Goal: Transaction & Acquisition: Obtain resource

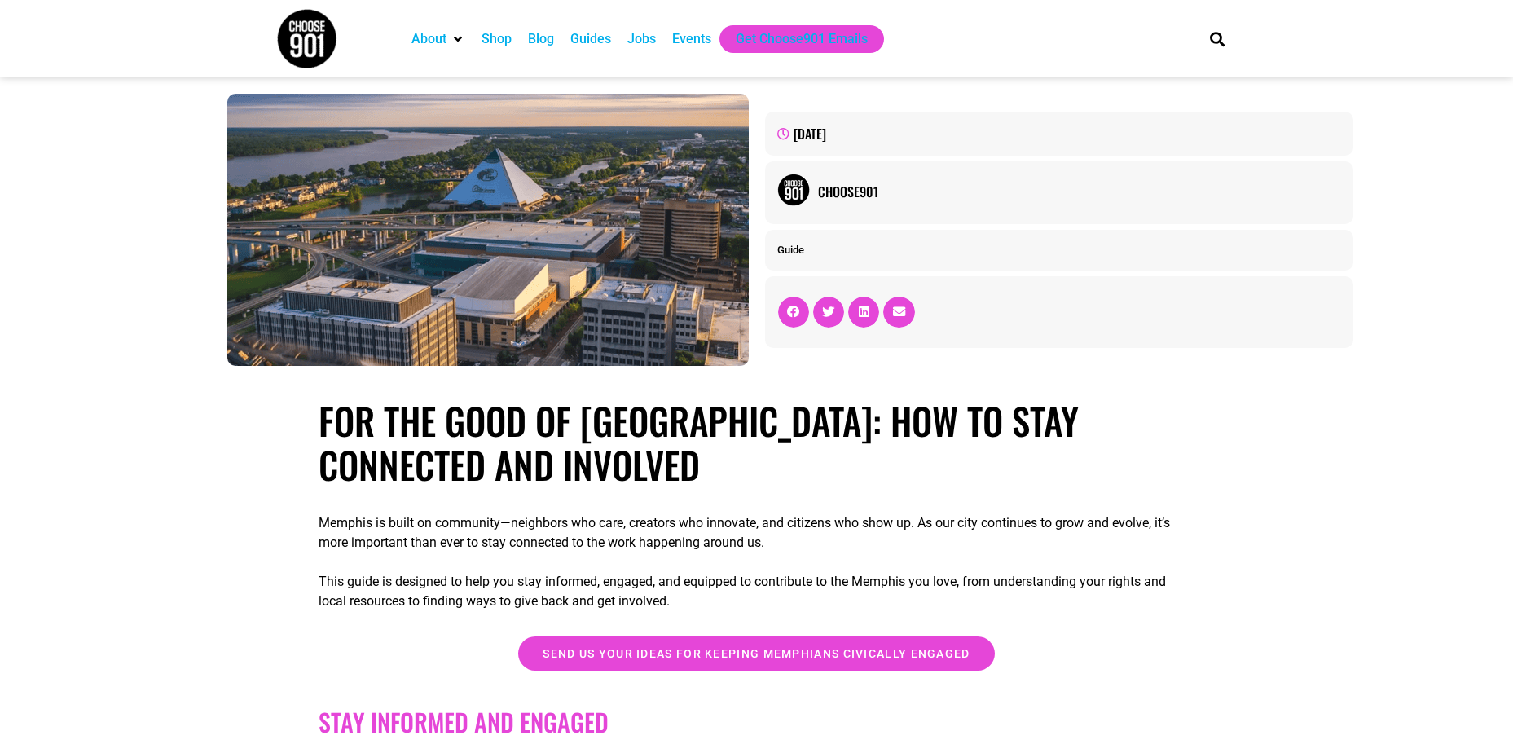
click at [694, 37] on div "Events" at bounding box center [691, 39] width 39 height 20
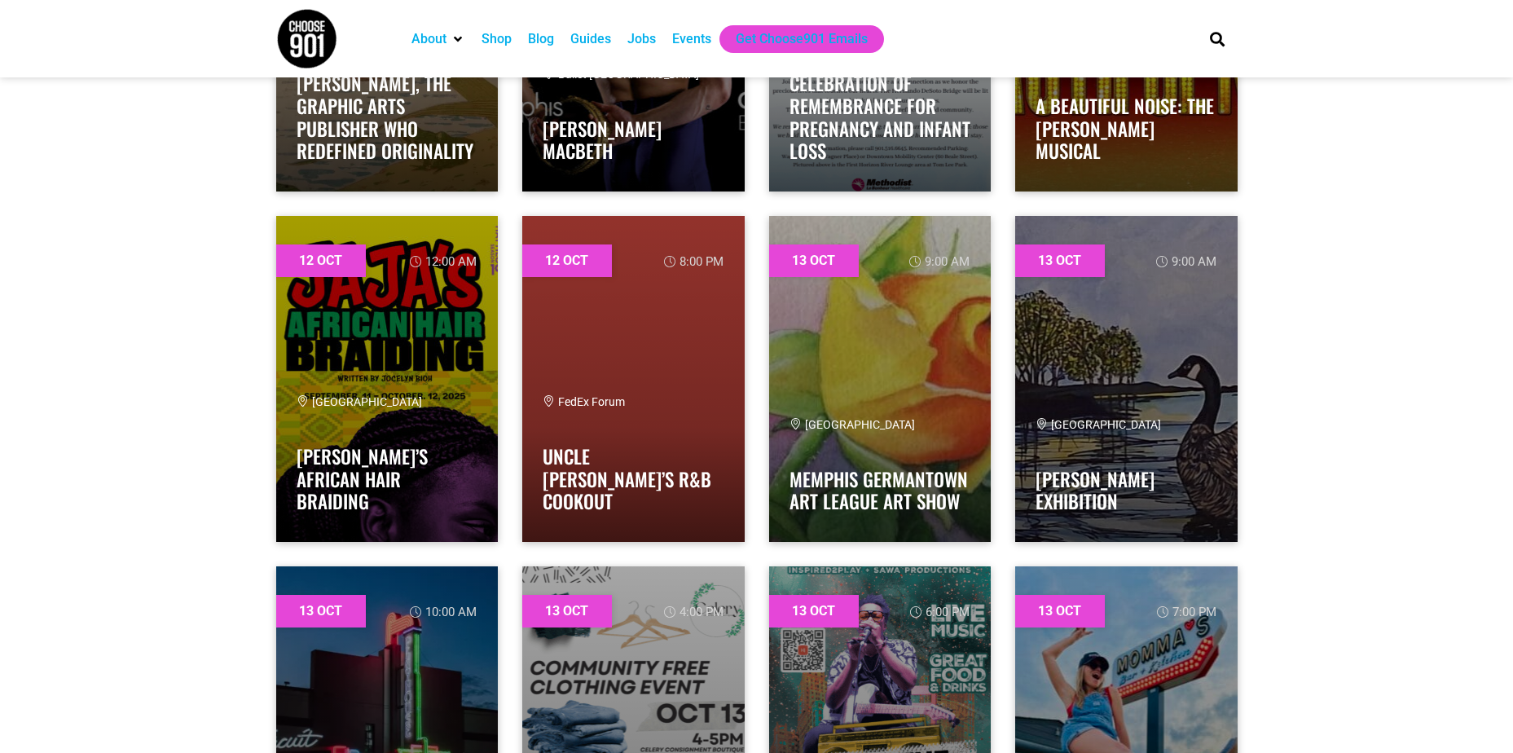
scroll to position [10920, 0]
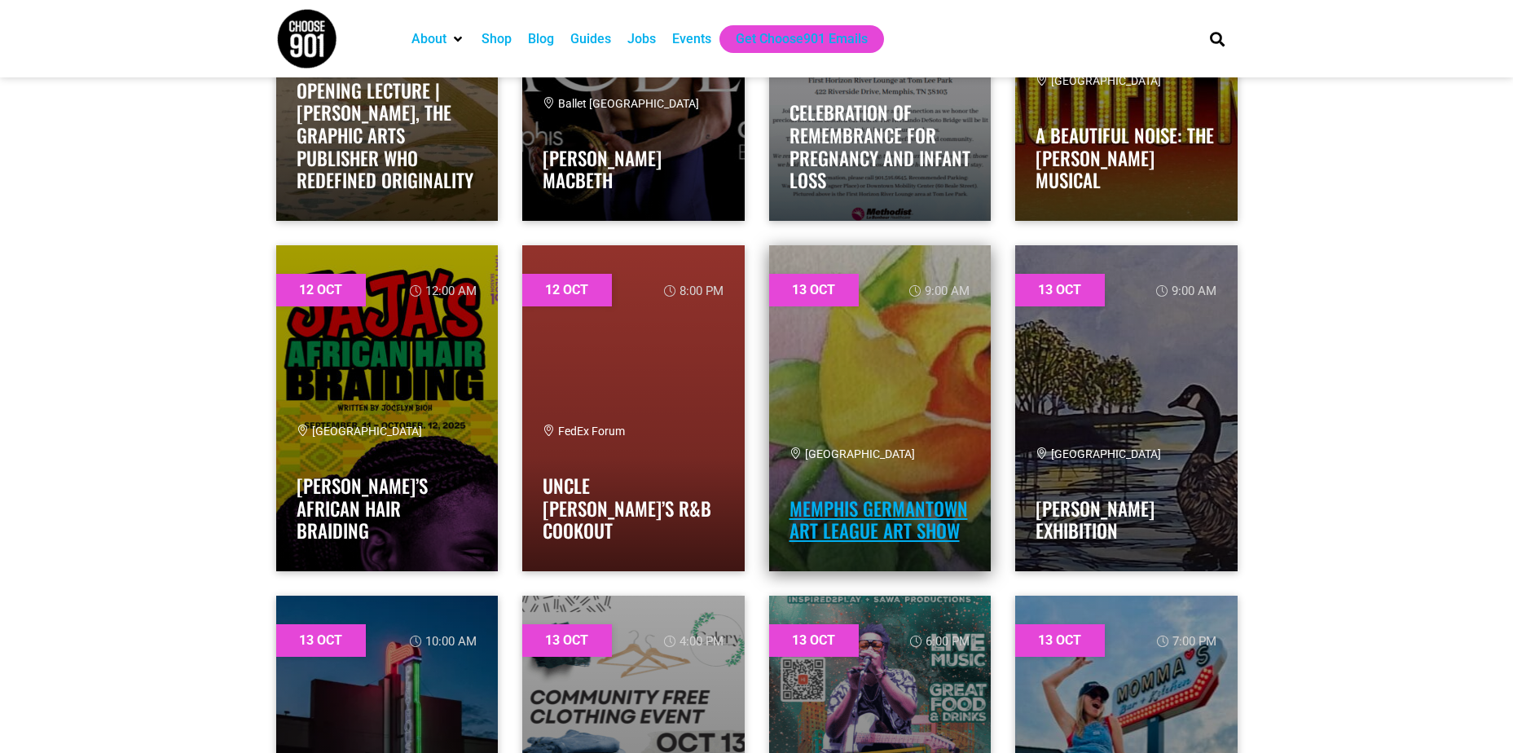
click at [917, 509] on link "Memphis Germantown Art League Art Show" at bounding box center [879, 520] width 178 height 51
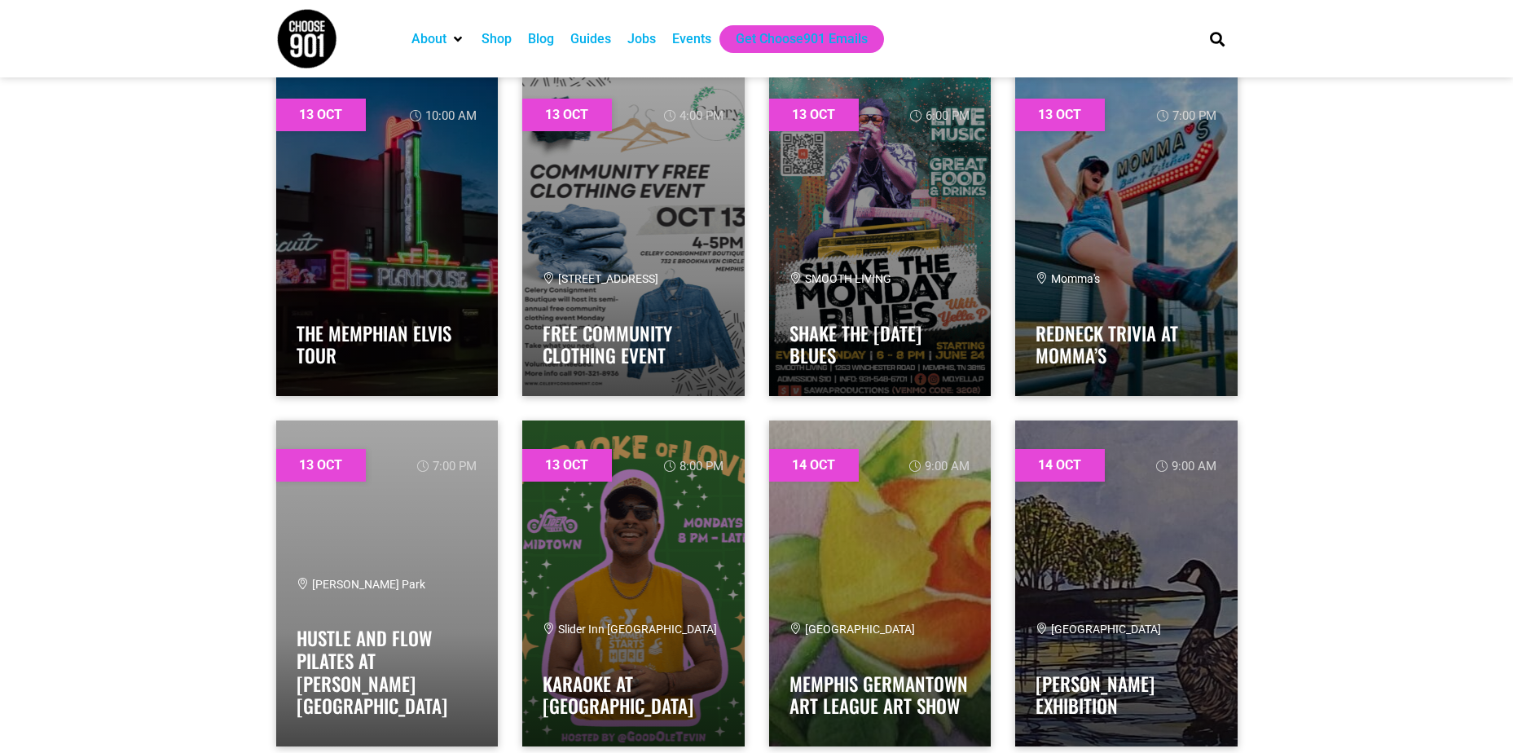
scroll to position [11409, 0]
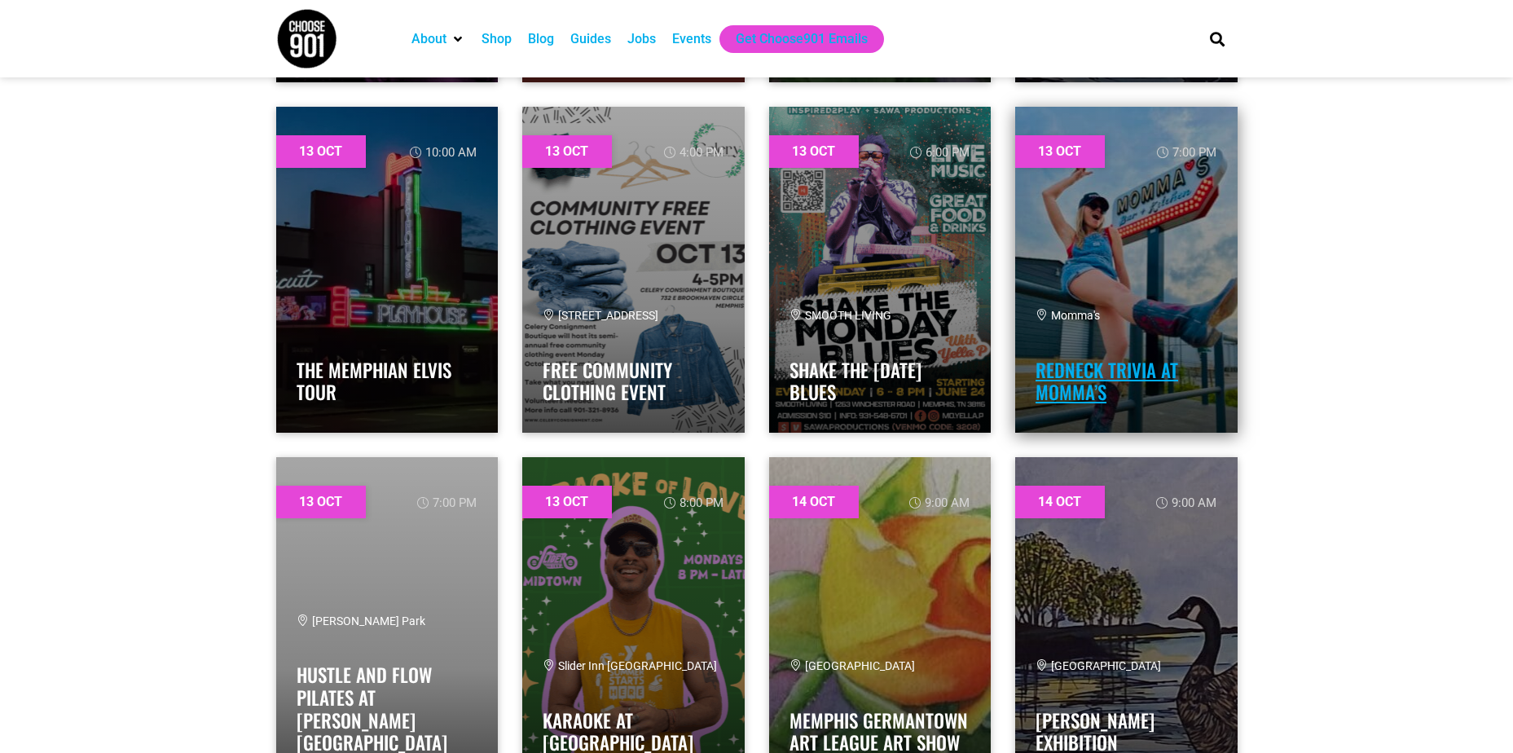
click at [1069, 378] on link "Redneck Trivia at Momma’s" at bounding box center [1107, 381] width 143 height 51
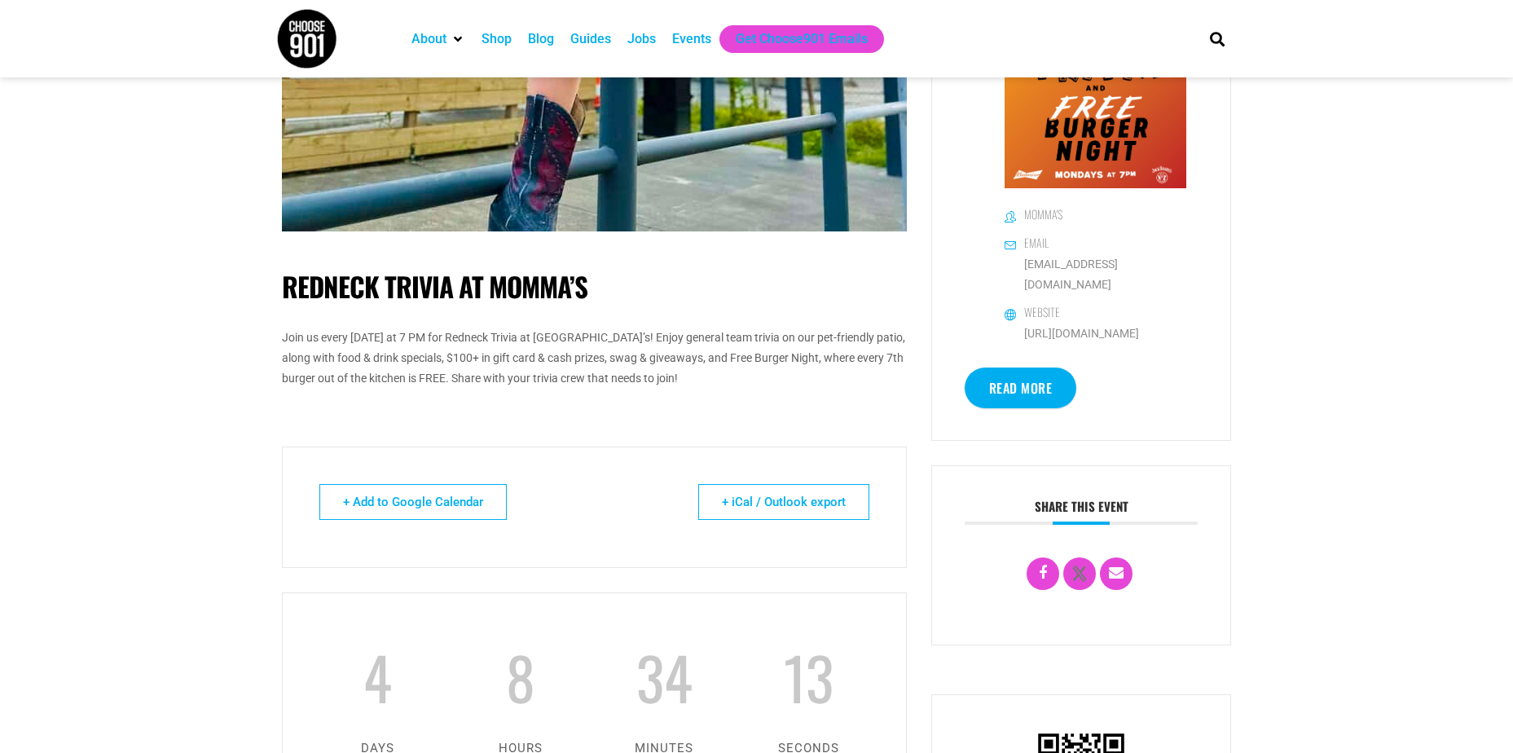
scroll to position [733, 0]
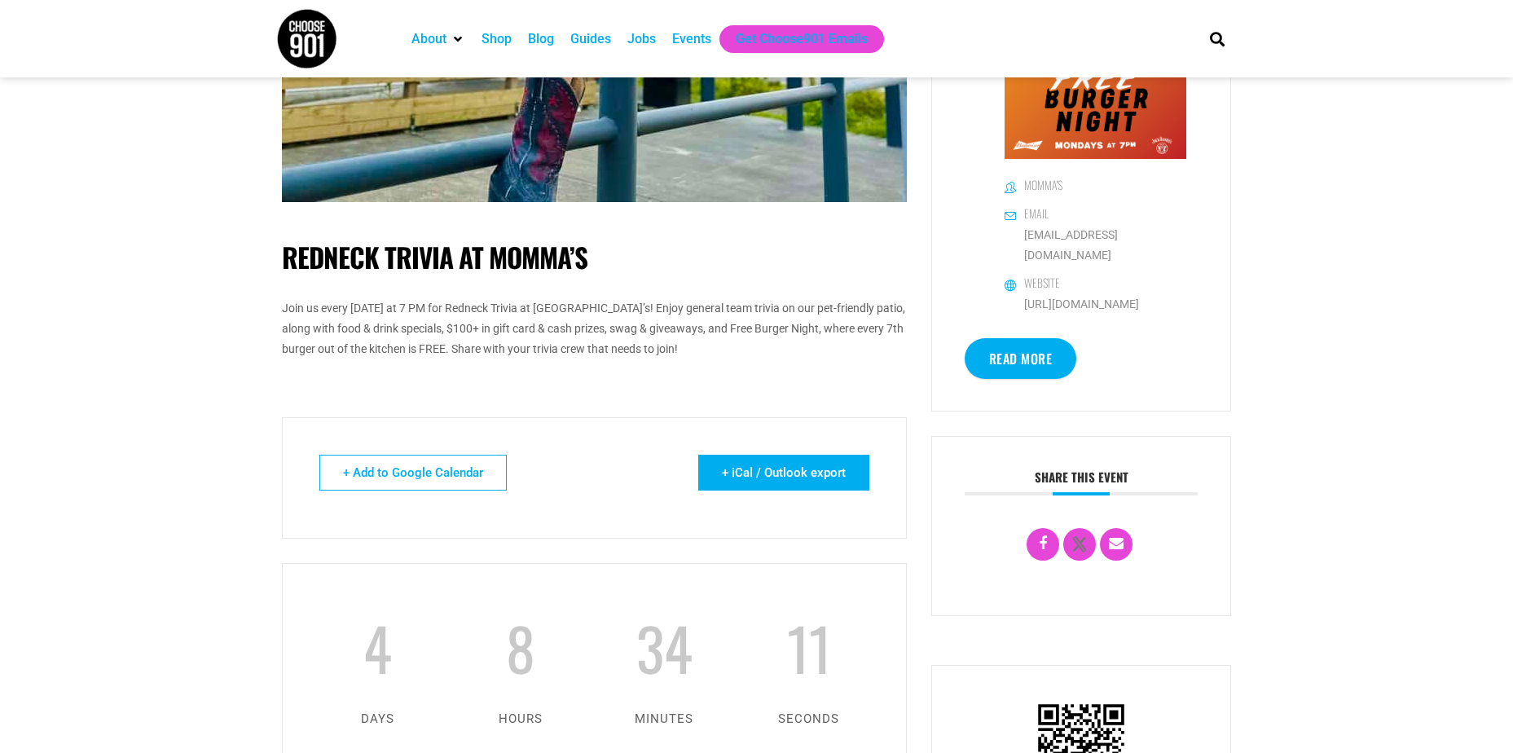
click at [804, 479] on link "+ iCal / Outlook export" at bounding box center [783, 473] width 171 height 36
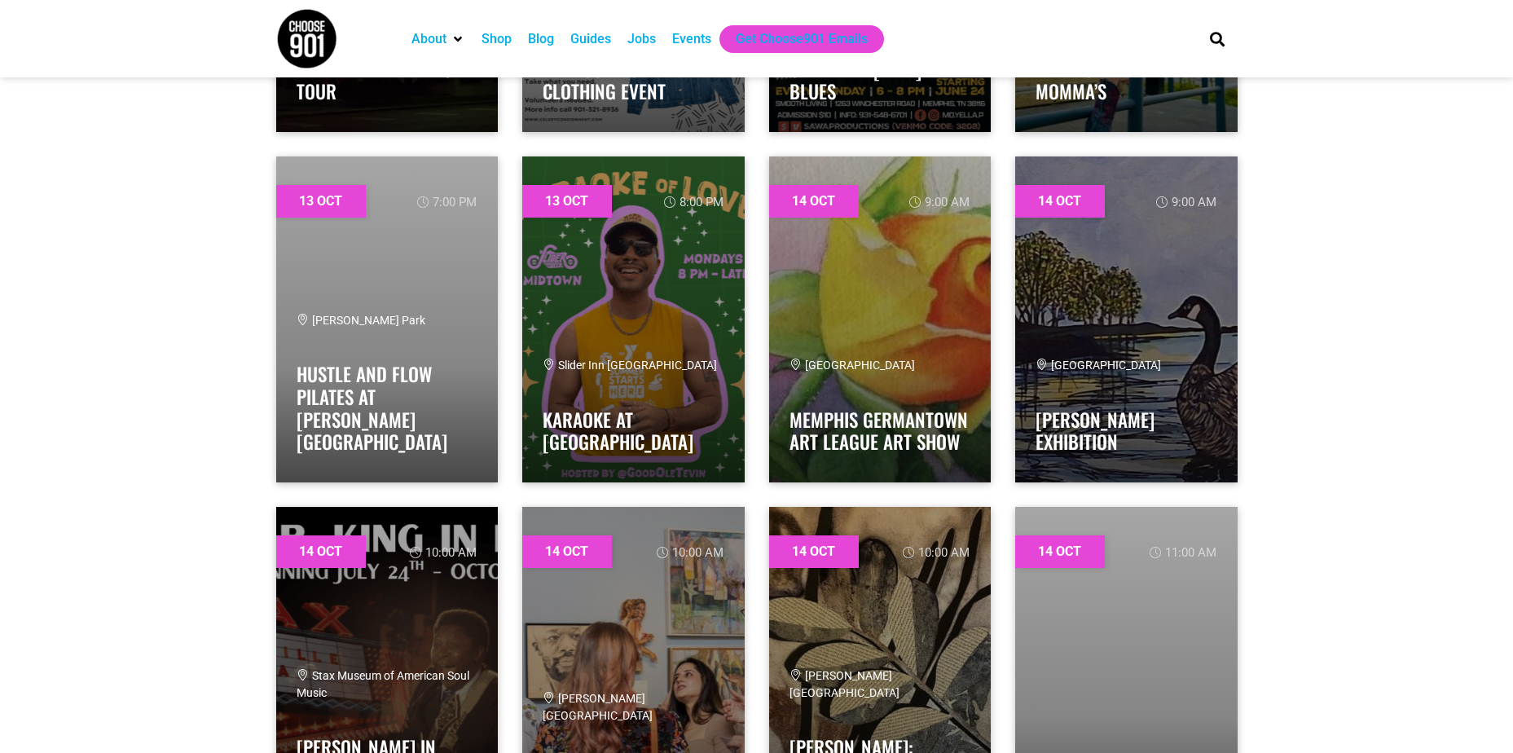
scroll to position [11735, 0]
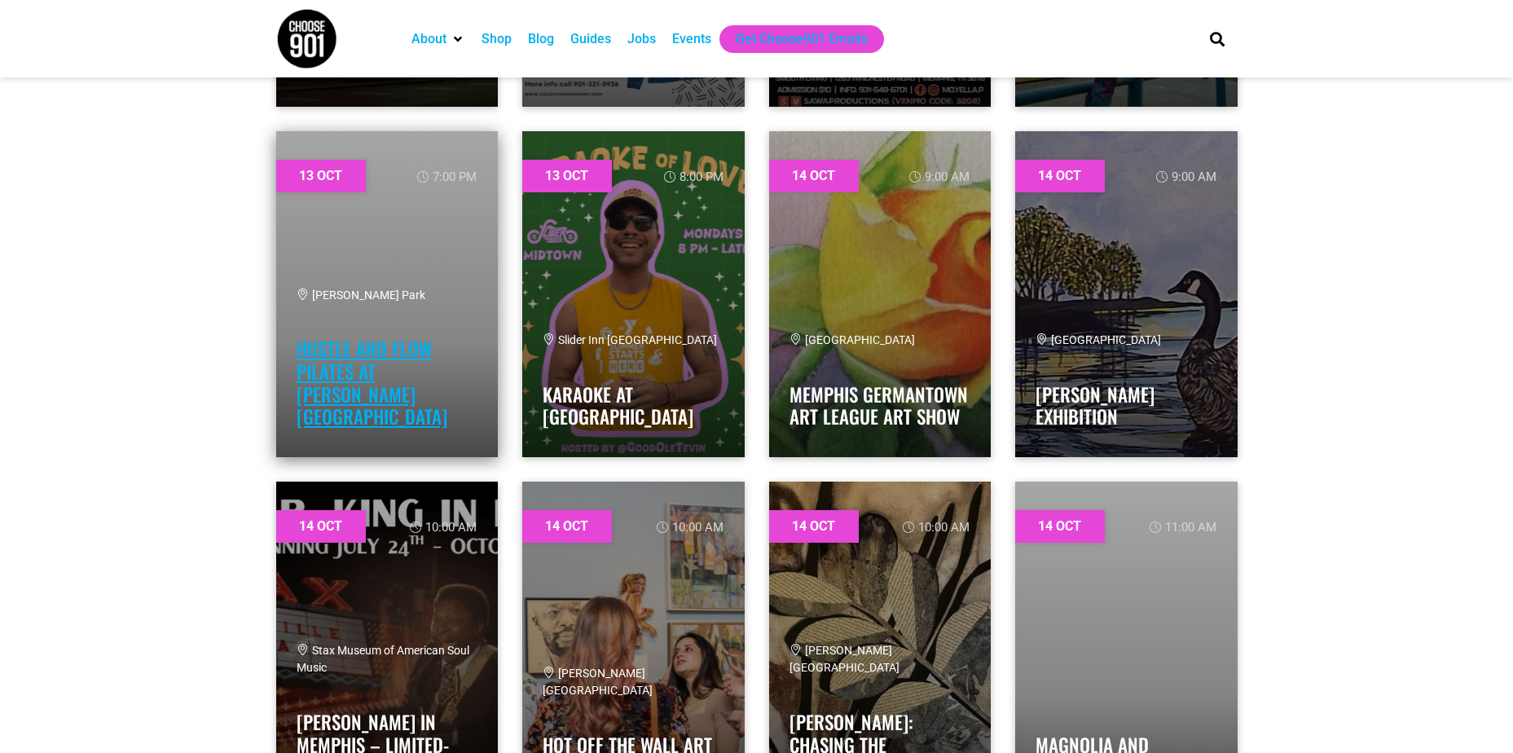
click at [372, 395] on link "Hustle and Flow Pilates at [PERSON_NAME][GEOGRAPHIC_DATA]" at bounding box center [372, 382] width 151 height 95
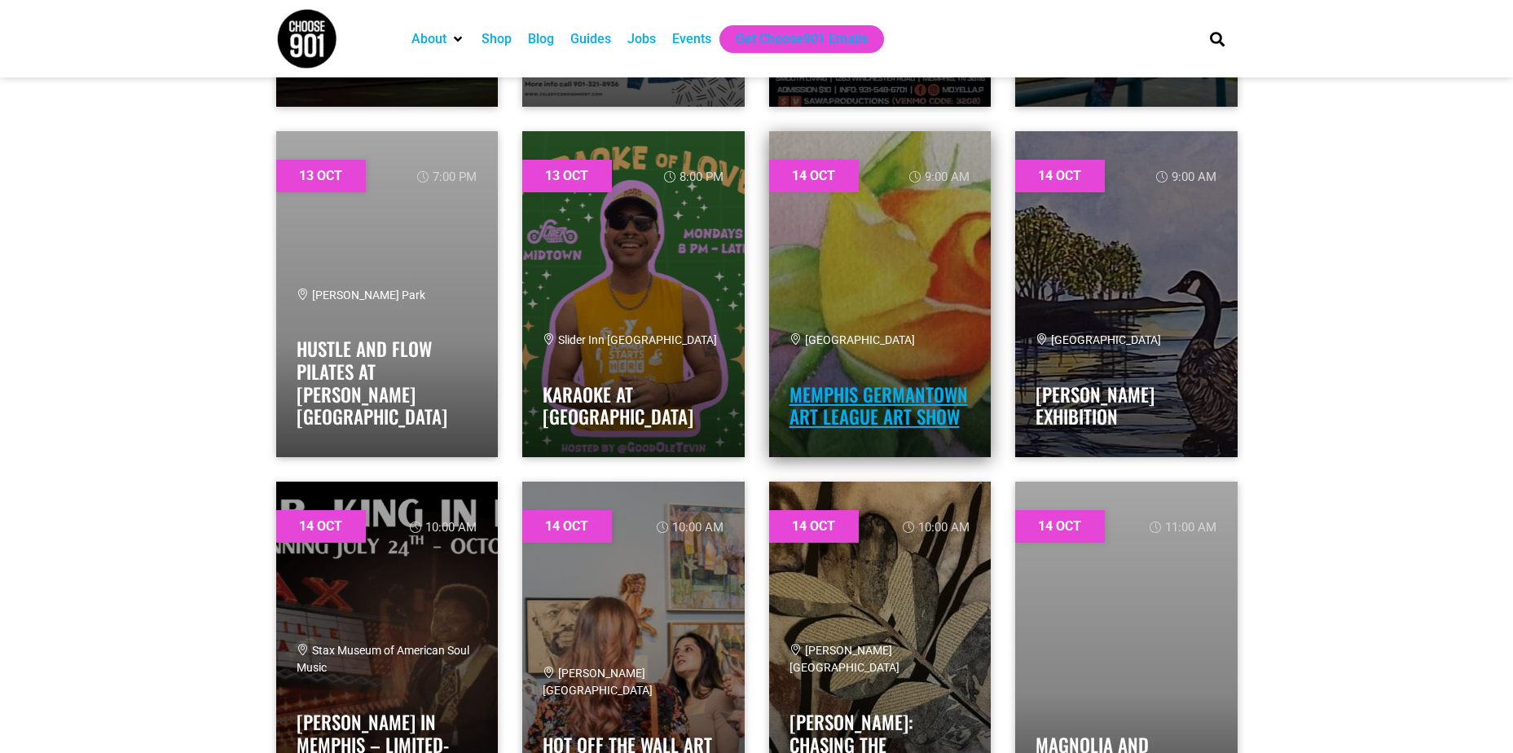
click at [883, 421] on link "Memphis Germantown Art League Art Show" at bounding box center [879, 406] width 178 height 51
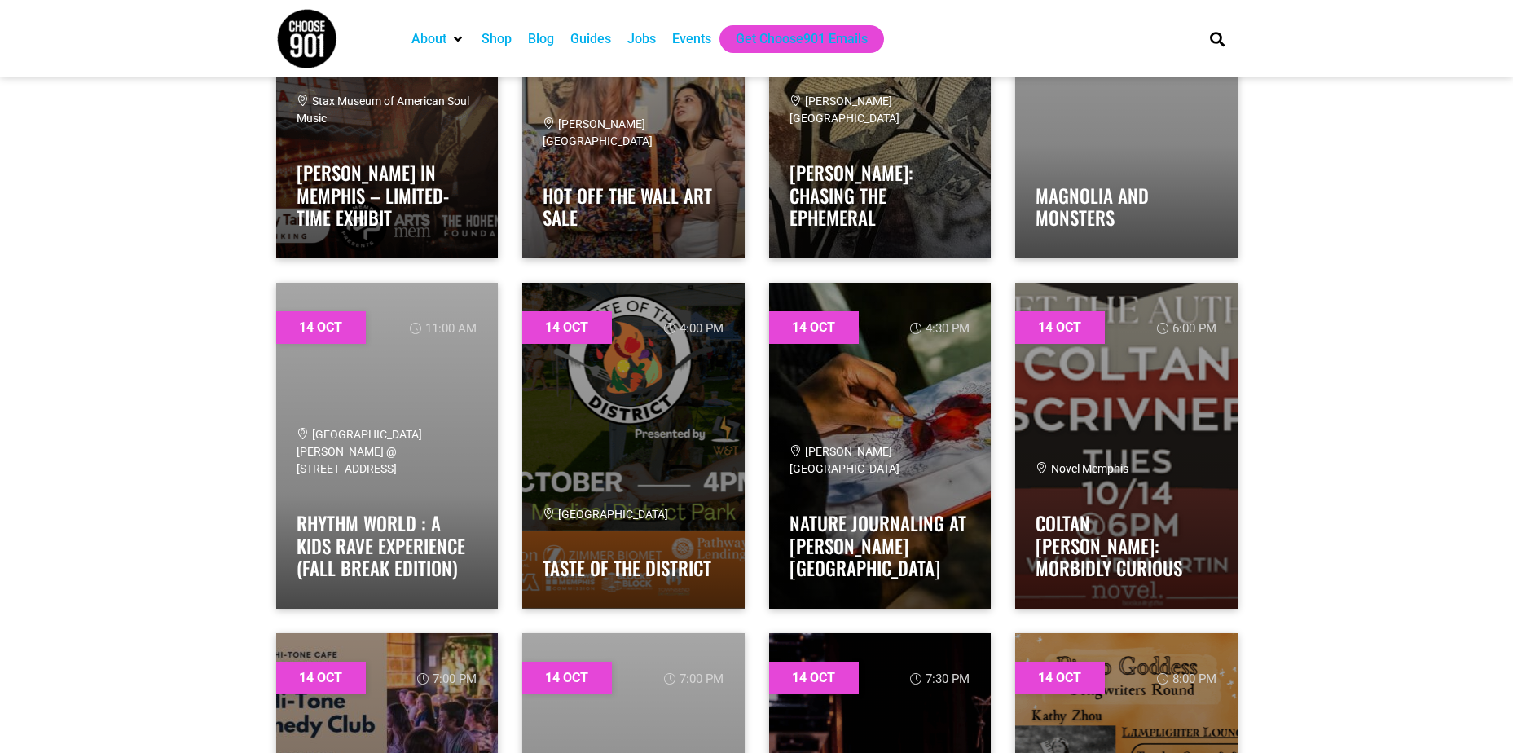
scroll to position [12306, 0]
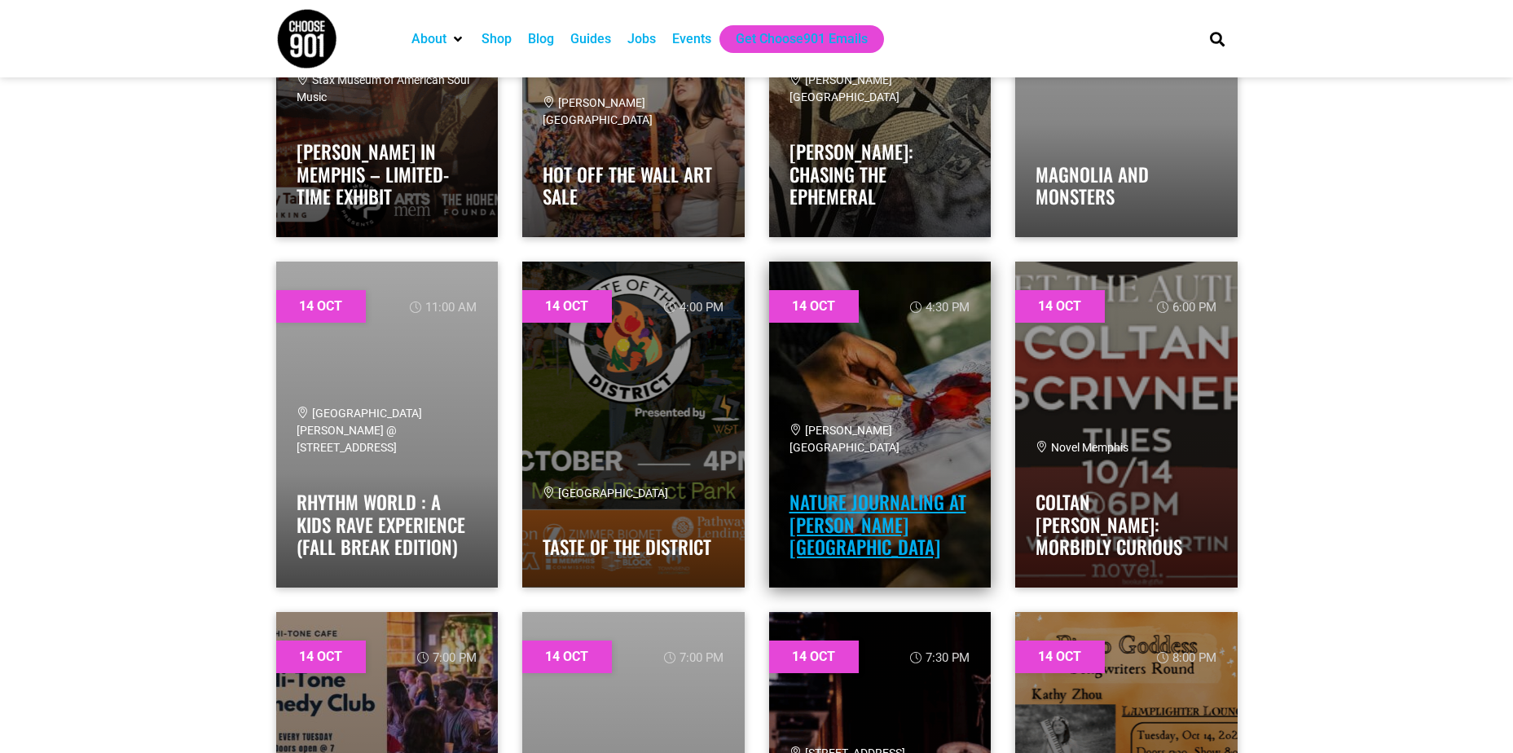
click at [901, 528] on link "Nature Journaling at [PERSON_NAME][GEOGRAPHIC_DATA]" at bounding box center [878, 524] width 177 height 73
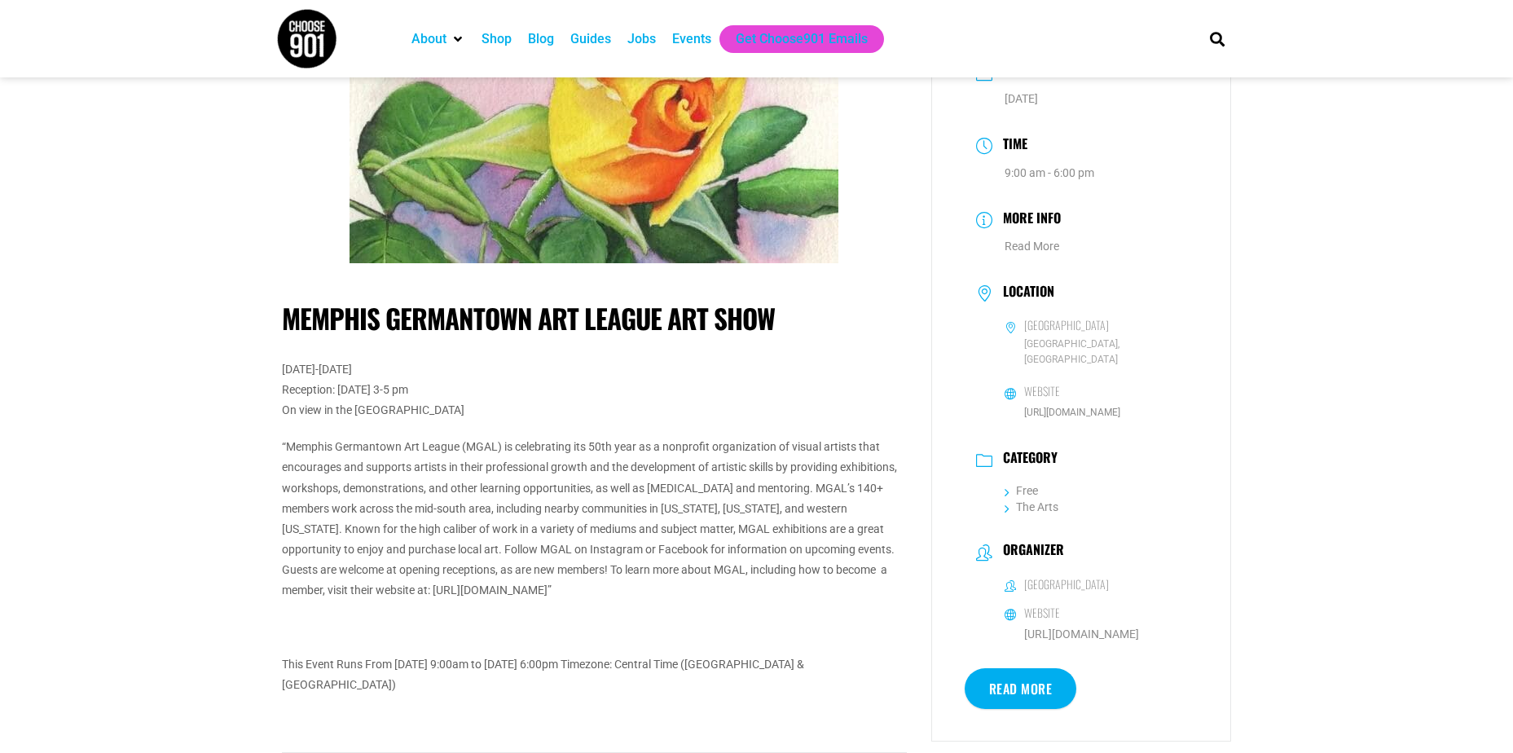
scroll to position [163, 0]
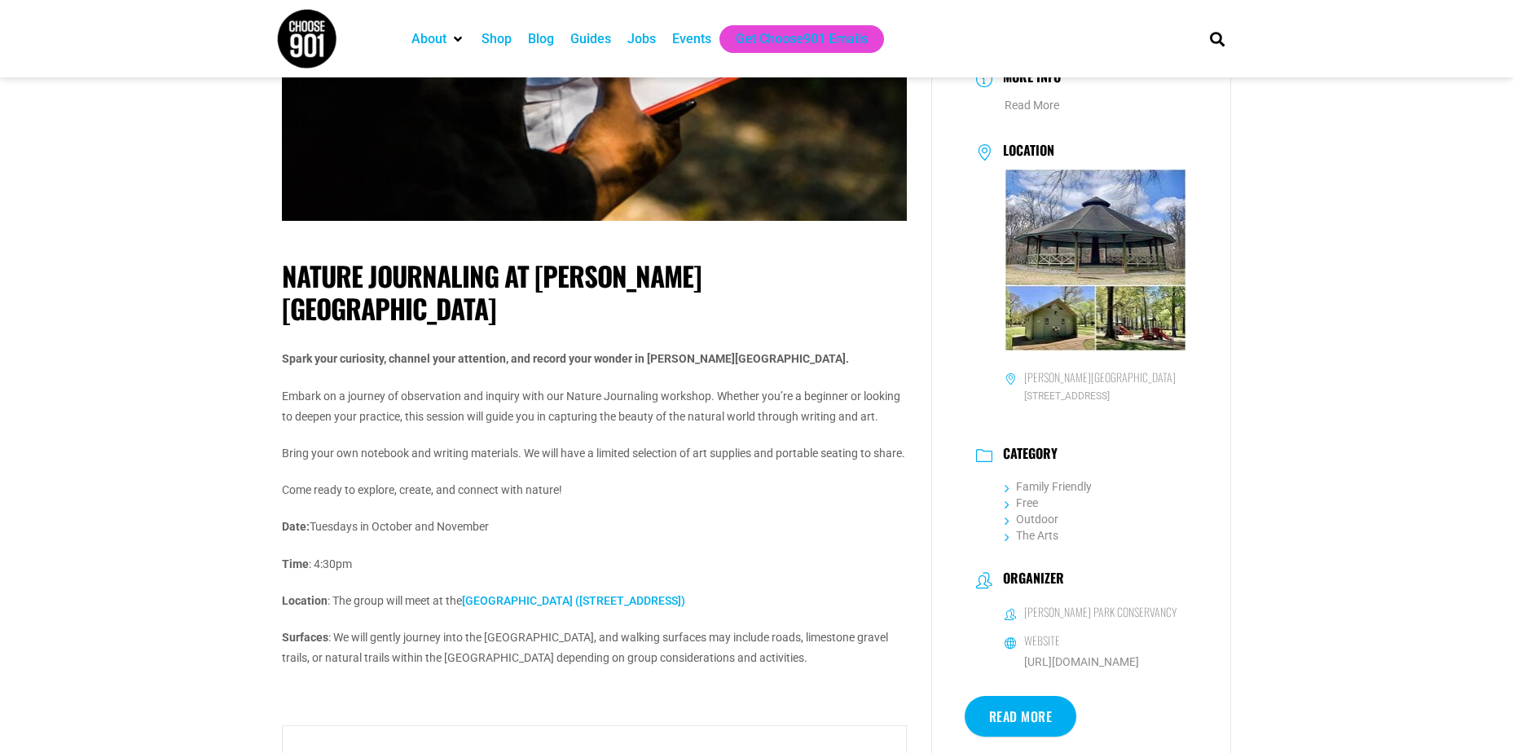
scroll to position [326, 0]
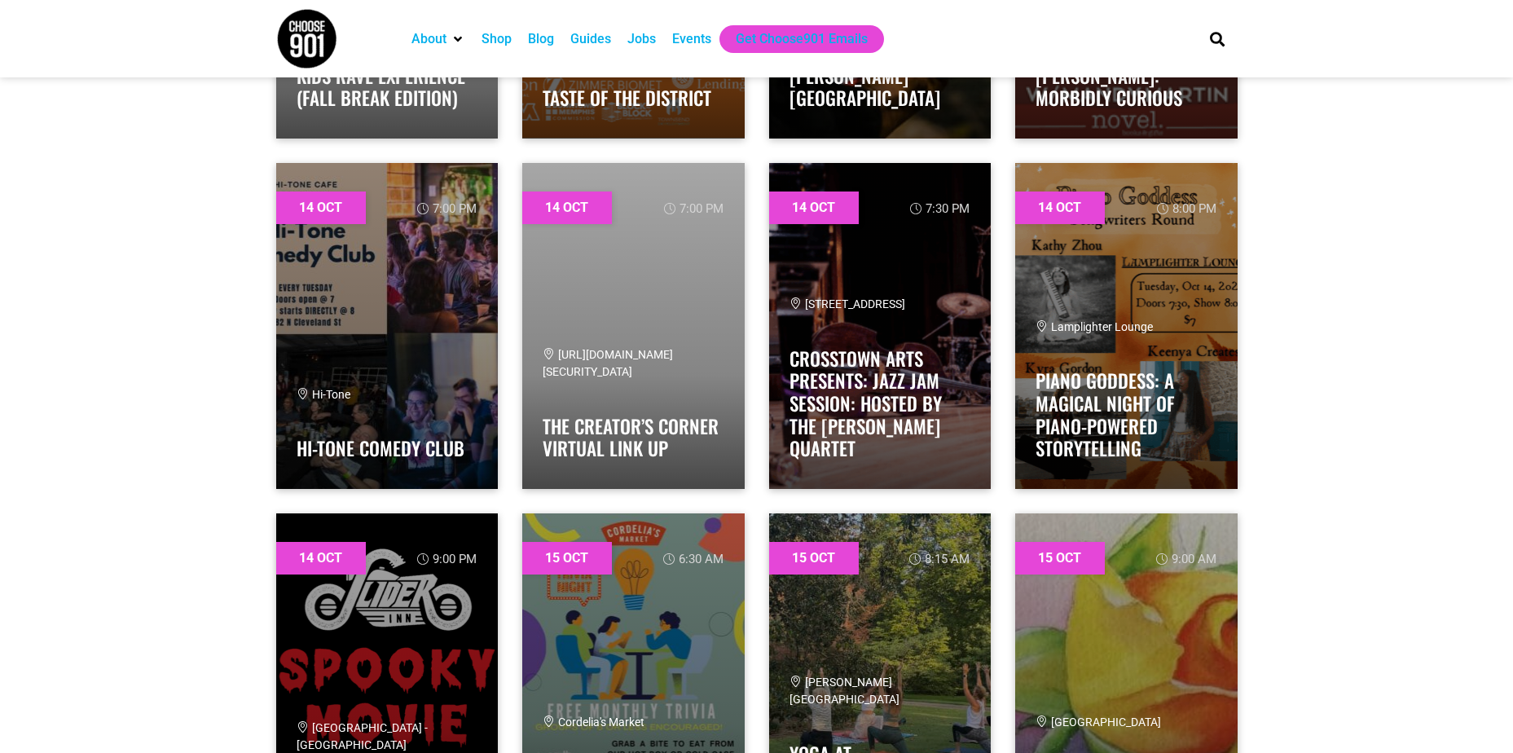
scroll to position [12795, 0]
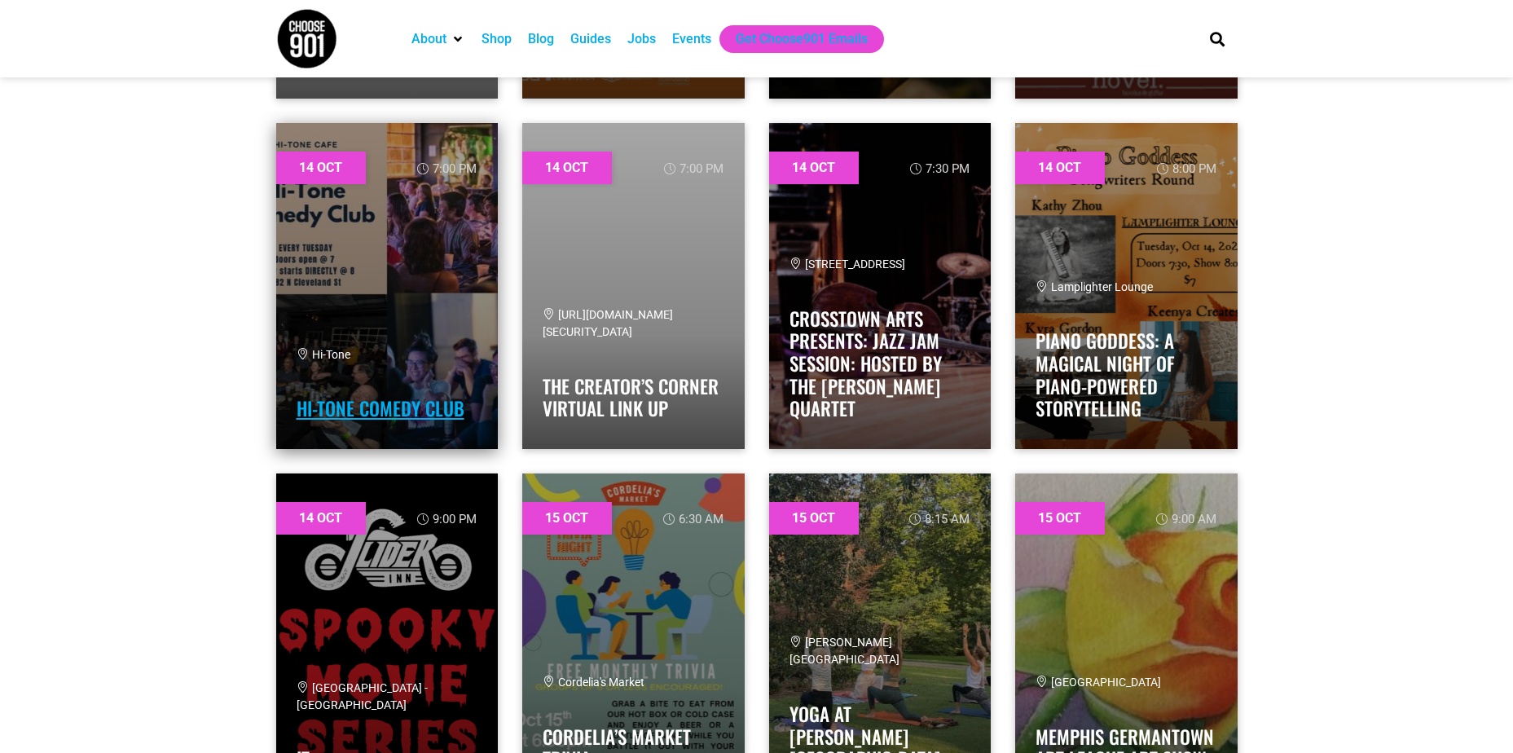
click at [412, 405] on link "Hi-Tone Comedy Club" at bounding box center [381, 408] width 168 height 28
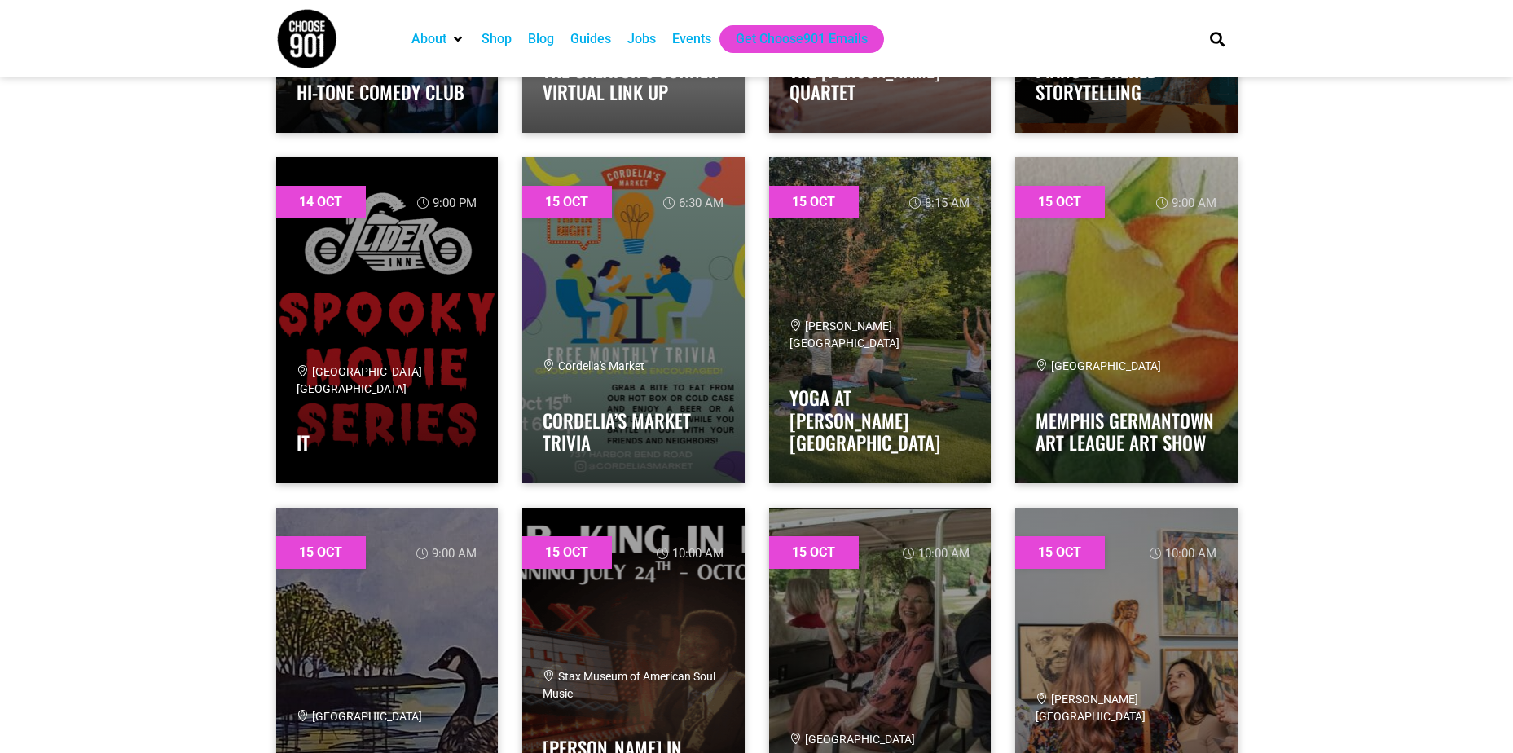
scroll to position [13121, 0]
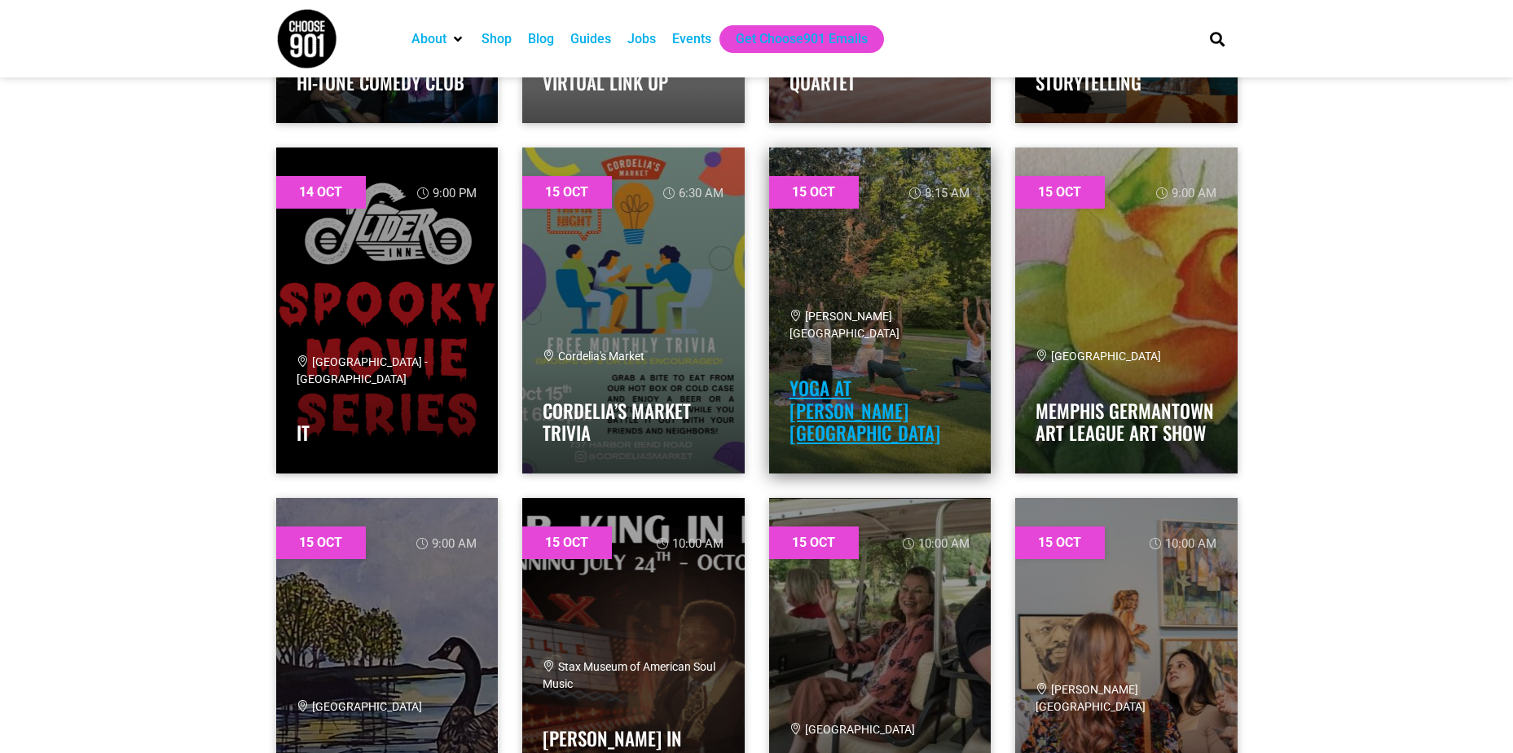
click at [812, 442] on link "Yoga at [PERSON_NAME][GEOGRAPHIC_DATA]" at bounding box center [865, 410] width 151 height 73
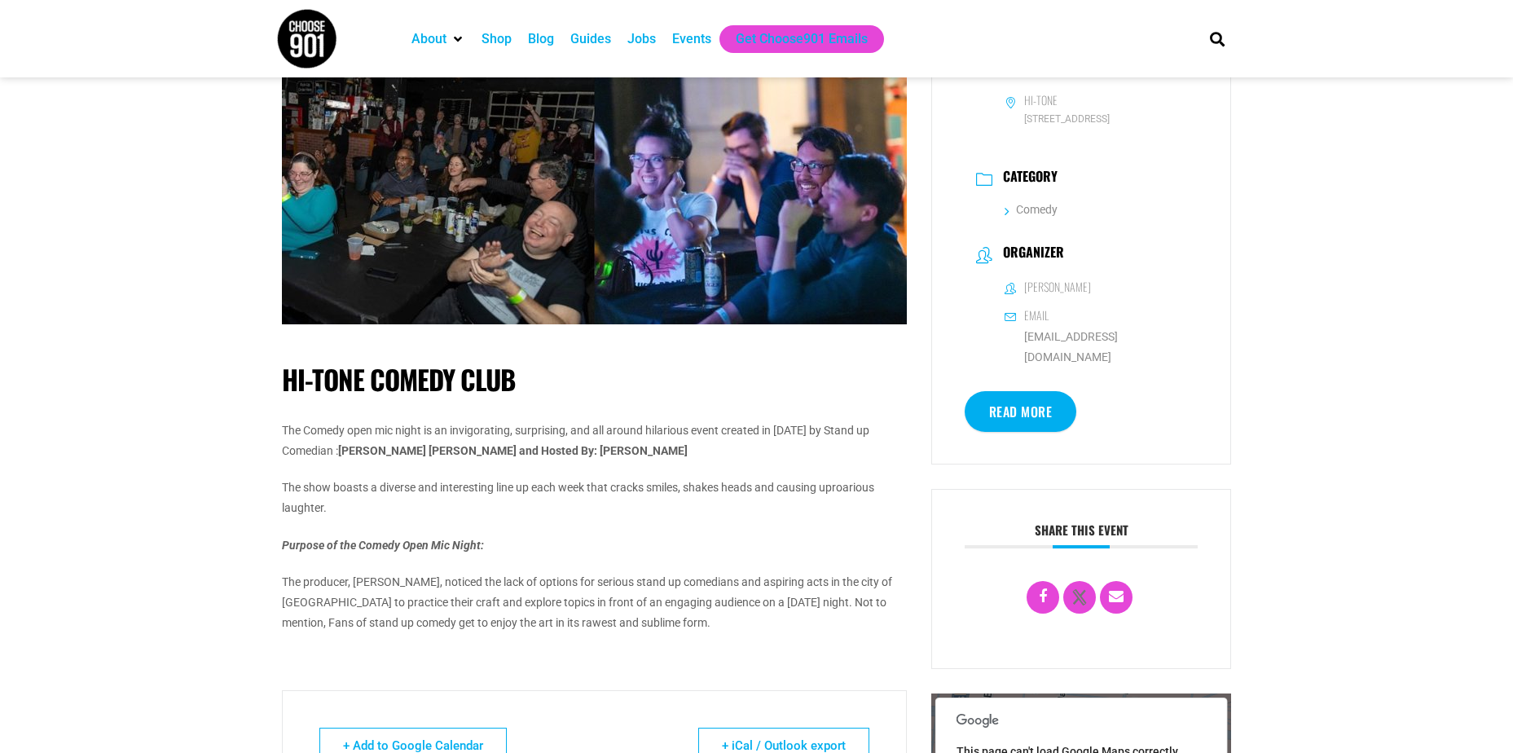
scroll to position [407, 0]
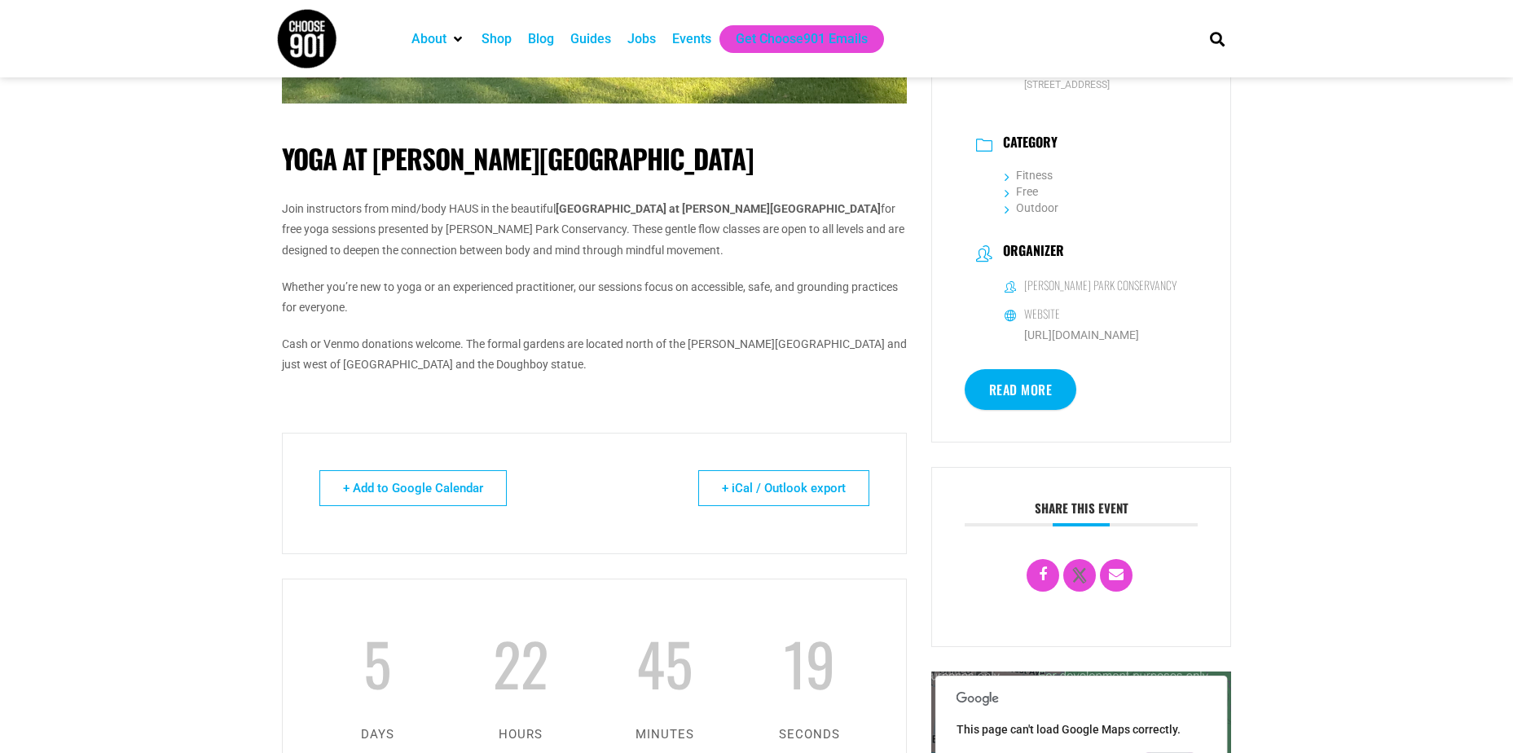
scroll to position [326, 0]
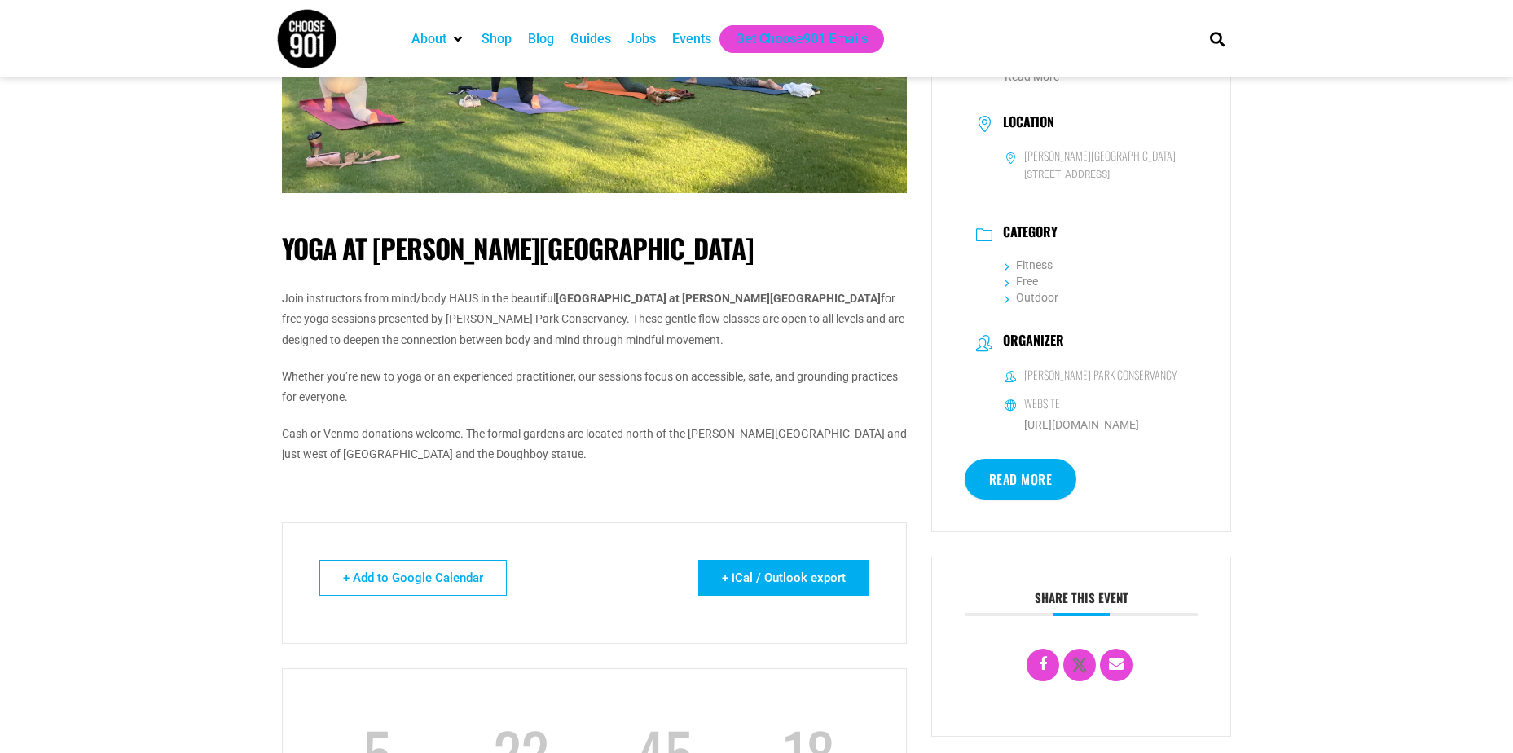
click at [832, 571] on link "+ iCal / Outlook export" at bounding box center [783, 578] width 171 height 36
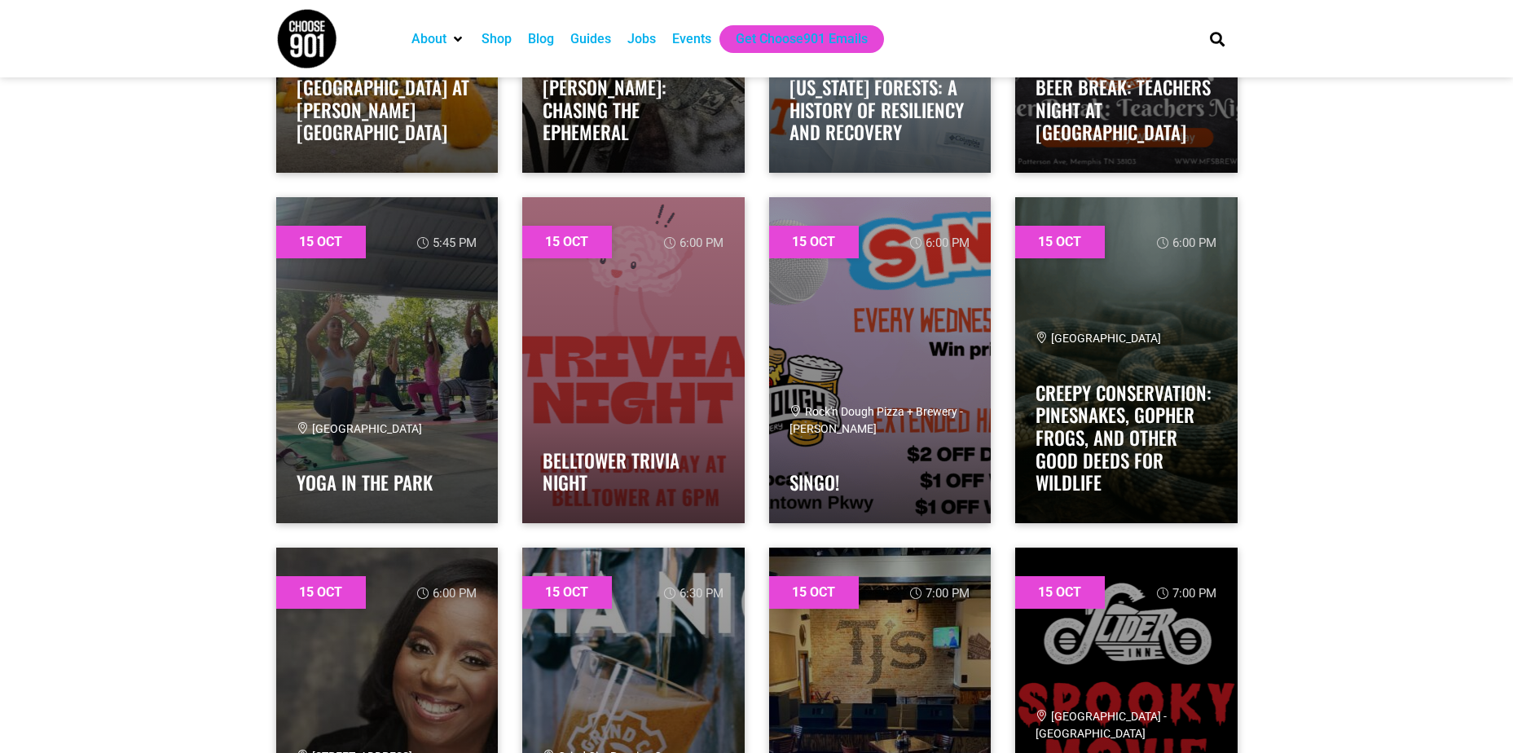
scroll to position [14099, 0]
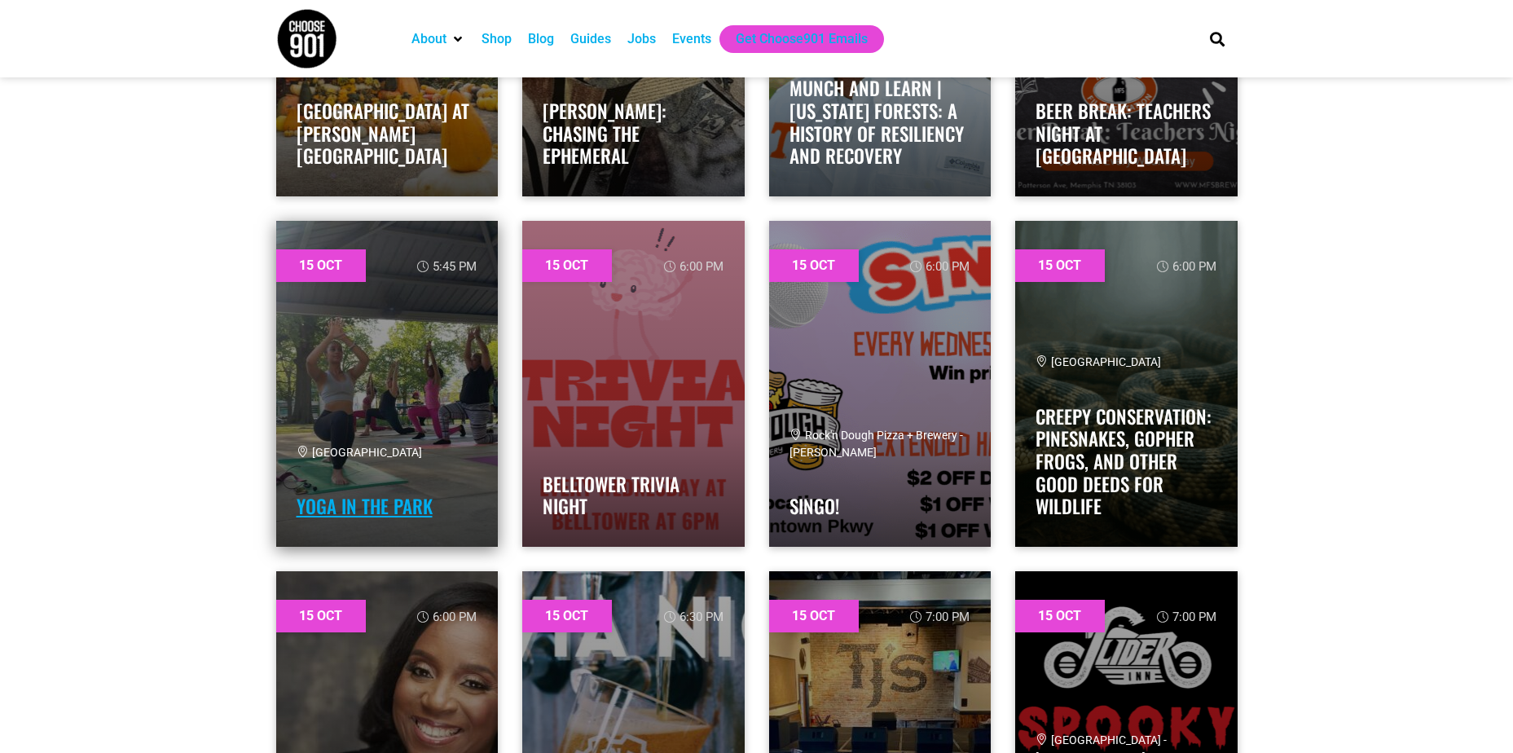
click at [388, 517] on link "Yoga in the Park" at bounding box center [365, 506] width 136 height 28
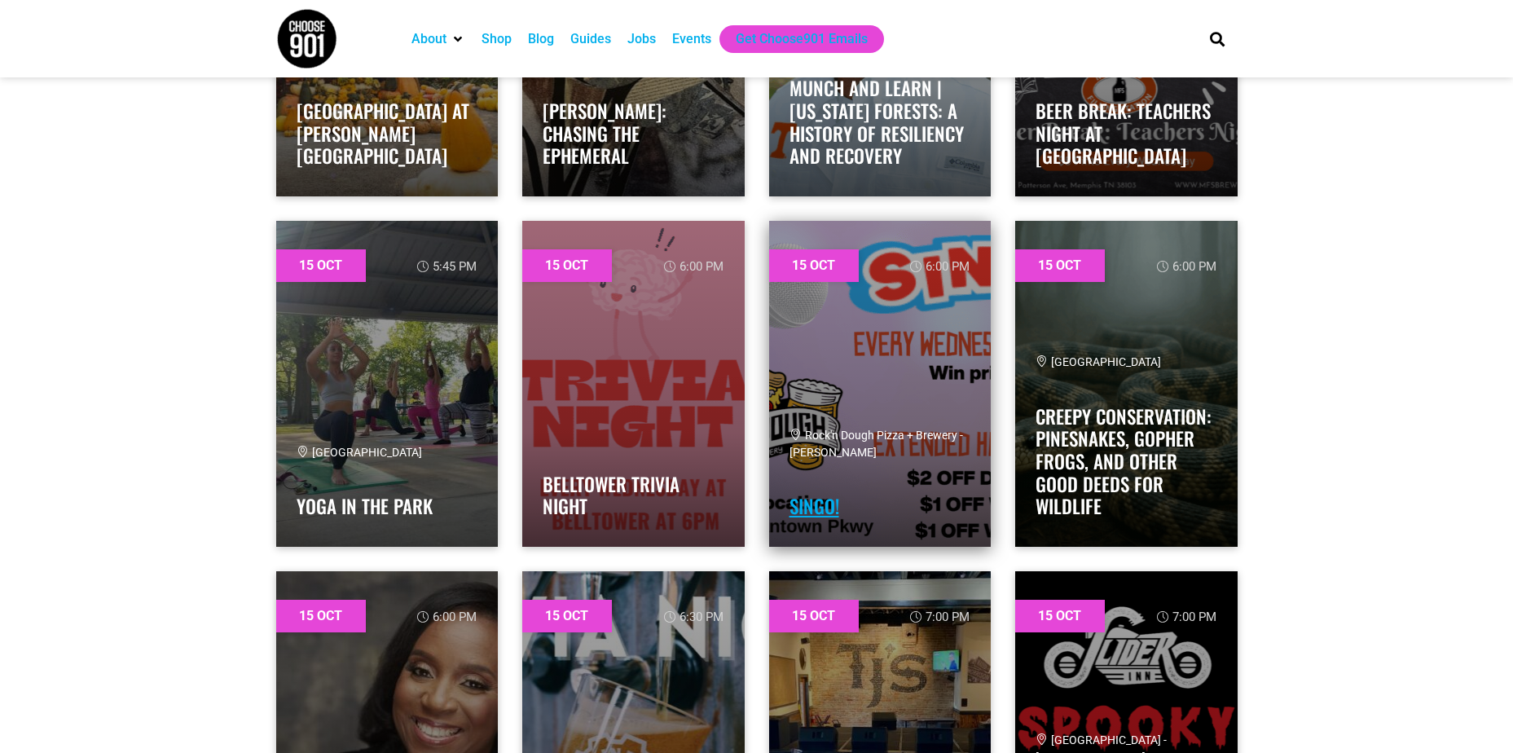
click at [830, 509] on link "Singo!" at bounding box center [815, 506] width 50 height 28
